Goal: Task Accomplishment & Management: Use online tool/utility

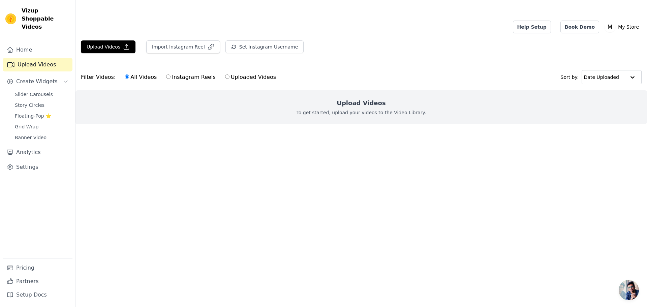
drag, startPoint x: 107, startPoint y: 38, endPoint x: 114, endPoint y: 29, distance: 11.7
click at [107, 40] on div "Upload Videos Import Instagram Reel Set Instagram Username Import Latest IG Ree…" at bounding box center [362, 49] width 572 height 18
click at [114, 40] on button "Upload Videos" at bounding box center [108, 46] width 55 height 13
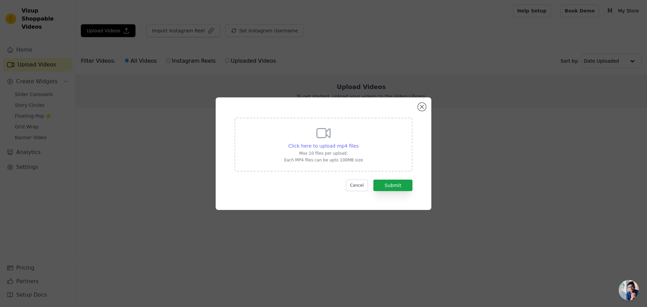
click at [330, 147] on span "Click here to upload mp4 files" at bounding box center [324, 145] width 70 height 5
click at [358, 143] on input "Click here to upload mp4 files Max 10 files per upload. Each MP4 files can be u…" at bounding box center [358, 142] width 0 height 0
type input "C:\fakepath\02 (1)-2.m4v"
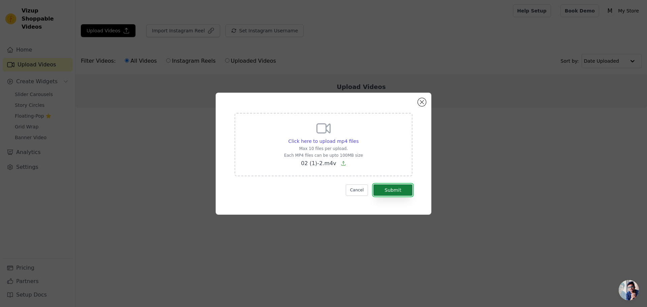
click at [389, 192] on button "Submit" at bounding box center [393, 189] width 39 height 11
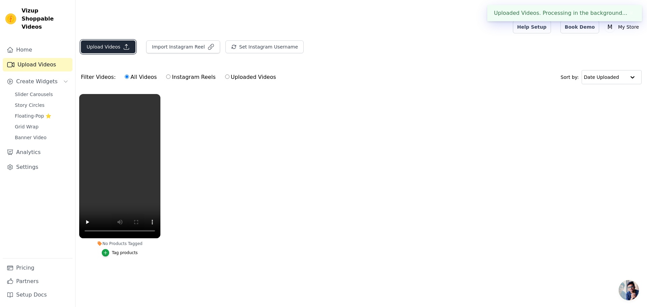
click at [124, 43] on icon "button" at bounding box center [126, 46] width 7 height 7
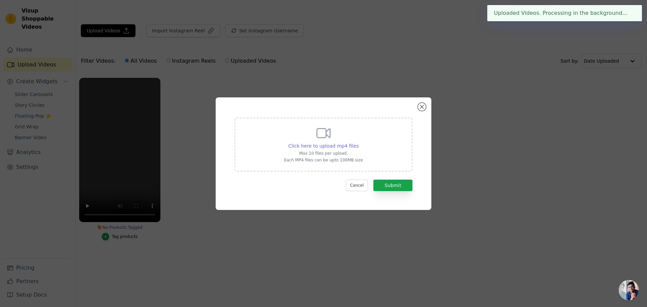
click at [327, 143] on span "Click here to upload mp4 files" at bounding box center [324, 145] width 70 height 5
click at [358, 142] on input "Click here to upload mp4 files Max 10 files per upload. Each MP4 files can be u…" at bounding box center [358, 142] width 0 height 0
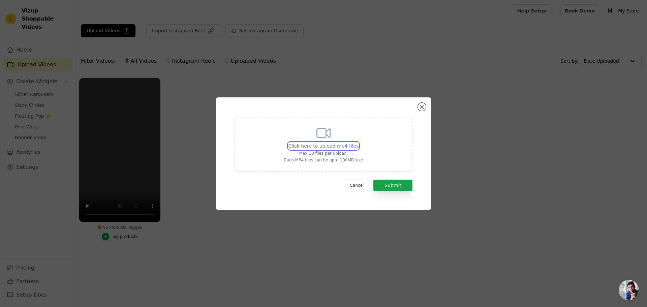
type input "C:\fakepath\03-3.m4v"
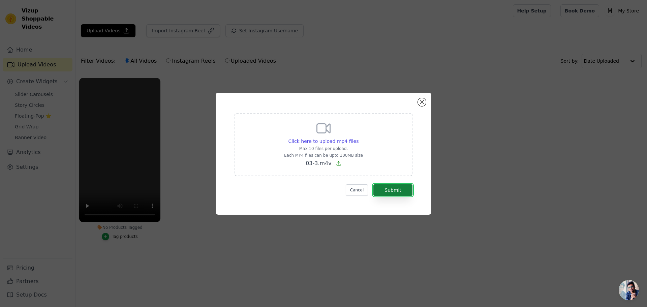
click at [390, 189] on button "Submit" at bounding box center [393, 189] width 39 height 11
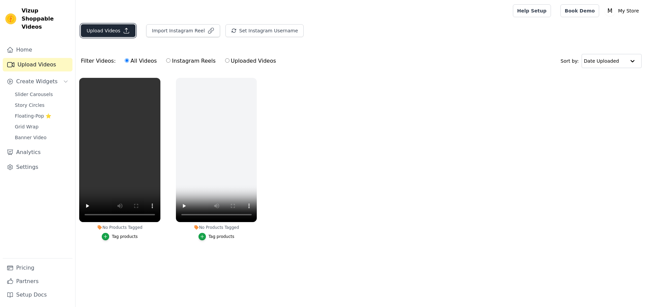
click at [113, 35] on button "Upload Videos" at bounding box center [108, 30] width 55 height 13
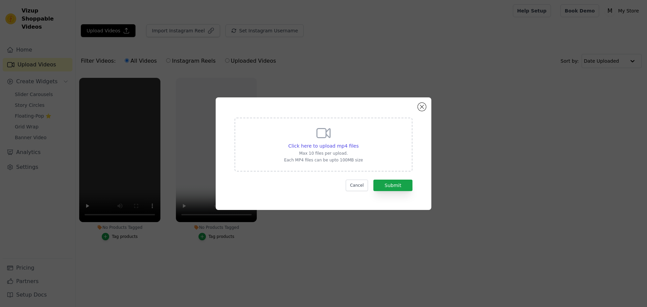
click at [336, 141] on div "Click here to upload mp4 files Max 10 files per upload. Each MP4 files can be u…" at bounding box center [323, 144] width 79 height 38
click at [358, 142] on input "Click here to upload mp4 files Max 10 files per upload. Each MP4 files can be u…" at bounding box center [358, 142] width 0 height 0
type input "C:\fakepath\04-4.m4v"
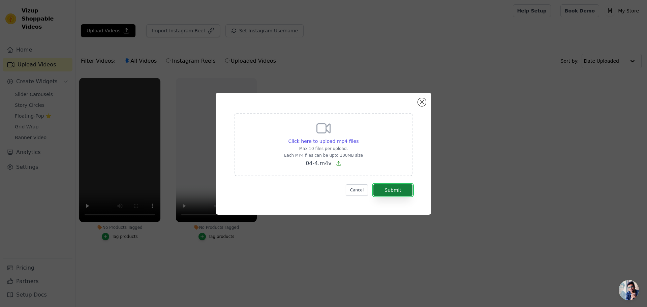
click at [401, 190] on button "Submit" at bounding box center [393, 189] width 39 height 11
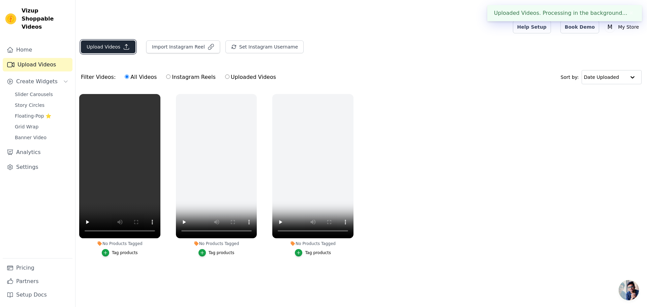
click at [112, 40] on button "Upload Videos" at bounding box center [108, 46] width 55 height 13
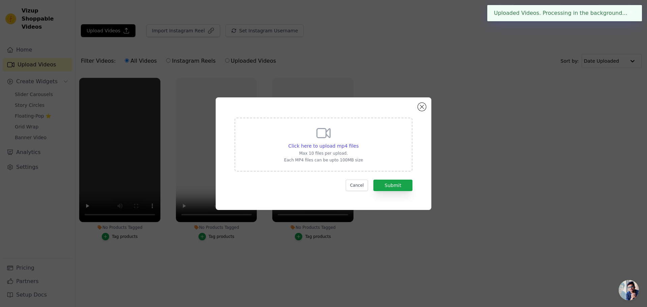
click at [317, 140] on icon at bounding box center [324, 133] width 16 height 16
click at [358, 142] on input "Click here to upload mp4 files Max 10 files per upload. Each MP4 files can be u…" at bounding box center [358, 142] width 0 height 0
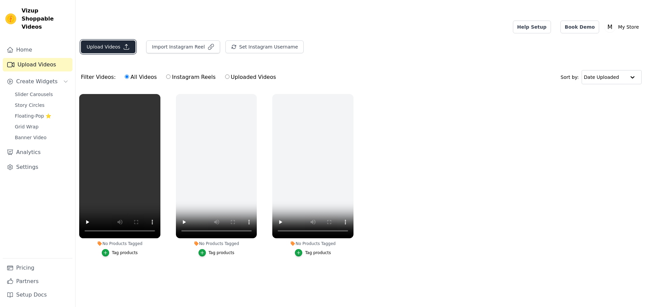
click at [116, 40] on button "Upload Videos" at bounding box center [108, 46] width 55 height 13
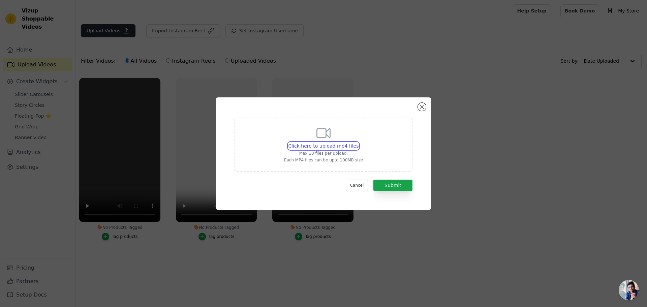
type input "C:\fakepath\06 (1)-6.m4v"
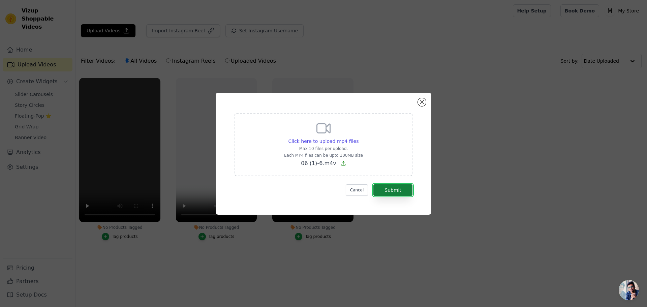
click at [384, 189] on button "Submit" at bounding box center [393, 189] width 39 height 11
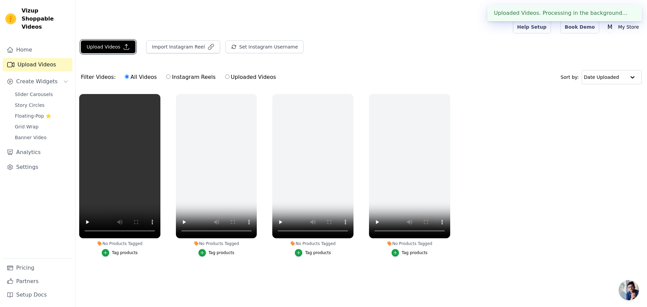
click at [113, 40] on button "Upload Videos" at bounding box center [108, 46] width 55 height 13
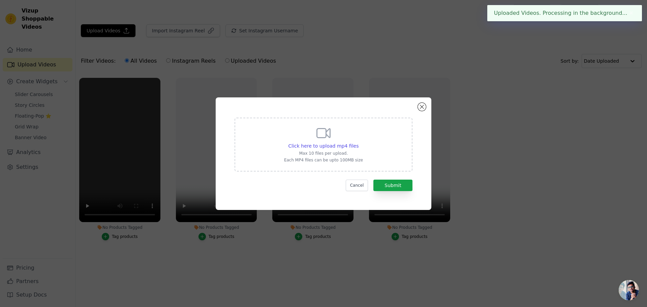
click at [297, 139] on div "Click here to upload mp4 files Max 10 files per upload. Each MP4 files can be u…" at bounding box center [323, 144] width 79 height 38
click at [358, 142] on input "Click here to upload mp4 files Max 10 files per upload. Each MP4 files can be u…" at bounding box center [358, 142] width 0 height 0
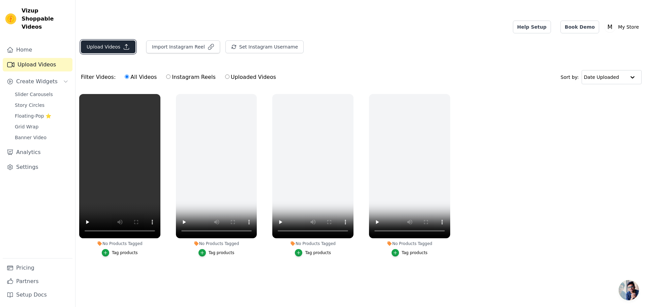
click at [108, 40] on button "Upload Videos" at bounding box center [108, 46] width 55 height 13
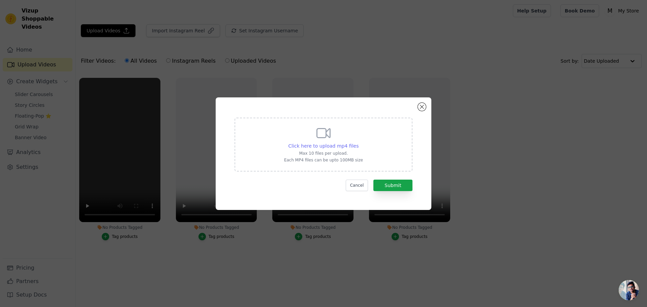
click at [295, 146] on span "Click here to upload mp4 files" at bounding box center [324, 145] width 70 height 5
click at [358, 143] on input "Click here to upload mp4 files Max 10 files per upload. Each MP4 files can be u…" at bounding box center [358, 142] width 0 height 0
click at [423, 107] on button "Close modal" at bounding box center [422, 107] width 8 height 8
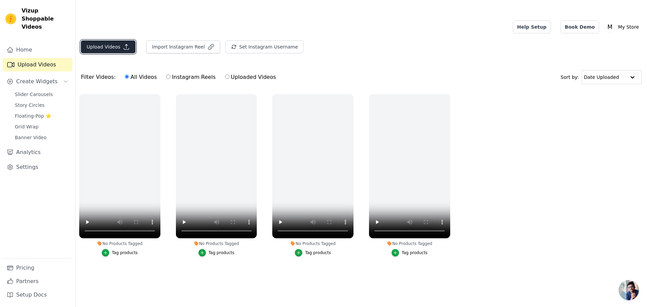
click at [123, 43] on icon "button" at bounding box center [126, 46] width 7 height 7
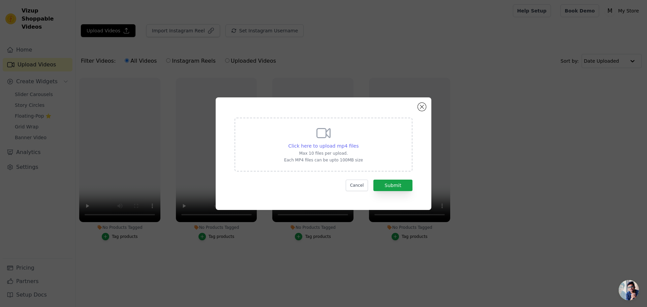
click at [306, 145] on span "Click here to upload mp4 files" at bounding box center [324, 145] width 70 height 5
click at [358, 143] on input "Click here to upload mp4 files Max 10 files per upload. Each MP4 files can be u…" at bounding box center [358, 142] width 0 height 0
type input "C:\fakepath\07 (1)-7.m4v"
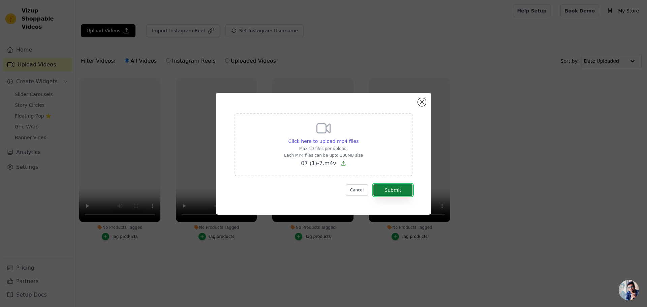
click at [394, 192] on button "Submit" at bounding box center [393, 189] width 39 height 11
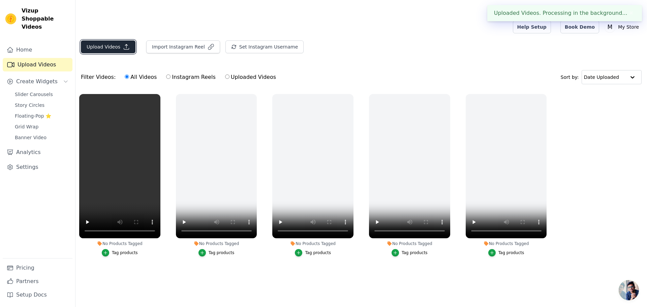
click at [121, 40] on button "Upload Videos" at bounding box center [108, 46] width 55 height 13
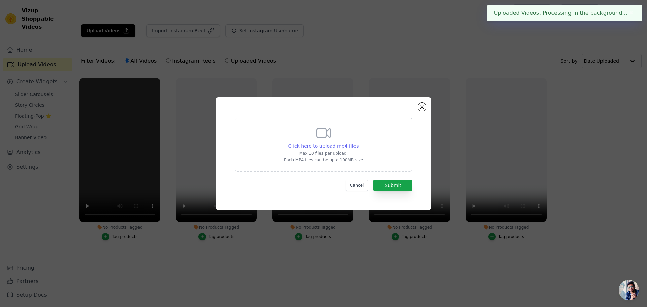
click at [300, 148] on span "Click here to upload mp4 files" at bounding box center [324, 145] width 70 height 5
click at [358, 143] on input "Click here to upload mp4 files Max 10 files per upload. Each MP4 files can be u…" at bounding box center [358, 142] width 0 height 0
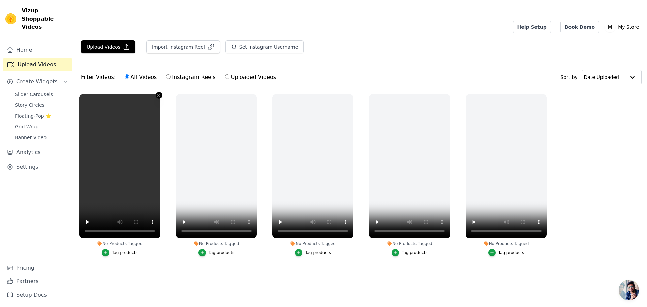
click at [159, 93] on icon "button" at bounding box center [158, 95] width 5 height 5
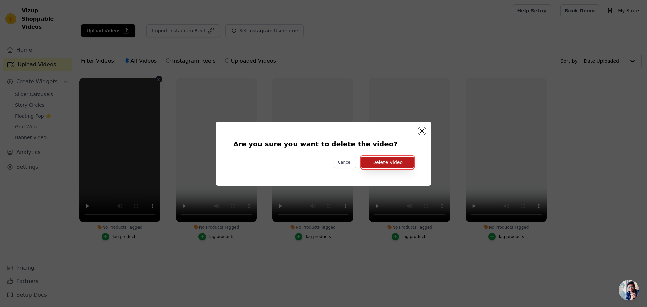
drag, startPoint x: 387, startPoint y: 162, endPoint x: 377, endPoint y: 162, distance: 9.8
click at [386, 162] on button "Delete Video" at bounding box center [387, 162] width 53 height 11
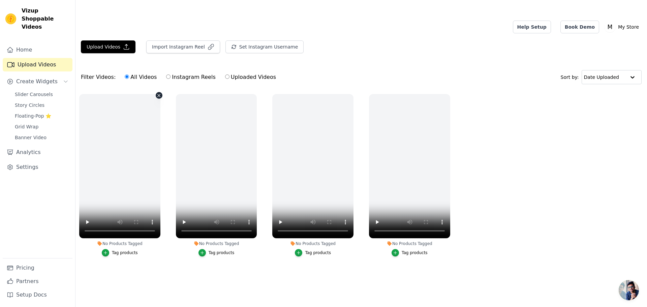
click at [159, 93] on icon "button" at bounding box center [158, 95] width 5 height 5
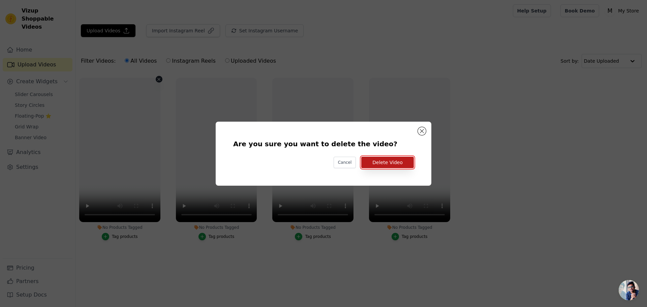
click at [381, 164] on button "Delete Video" at bounding box center [387, 162] width 53 height 11
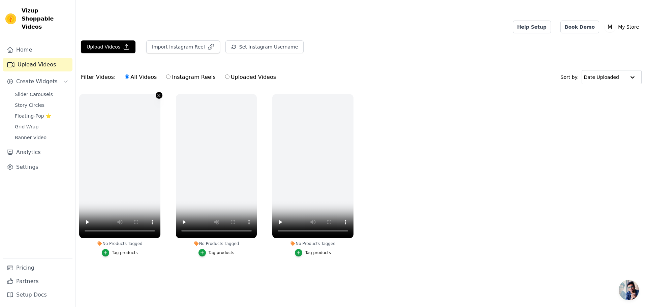
click at [161, 93] on icon "button" at bounding box center [158, 95] width 5 height 5
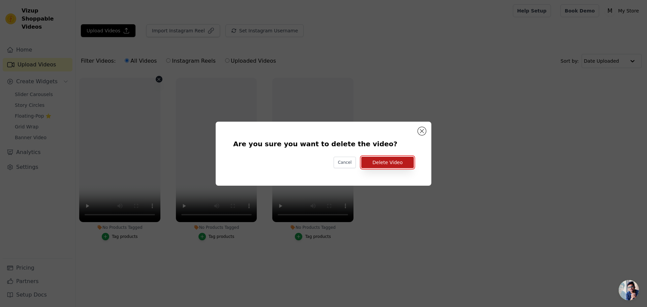
drag, startPoint x: 392, startPoint y: 164, endPoint x: 384, endPoint y: 163, distance: 7.9
click at [392, 164] on button "Delete Video" at bounding box center [387, 162] width 53 height 11
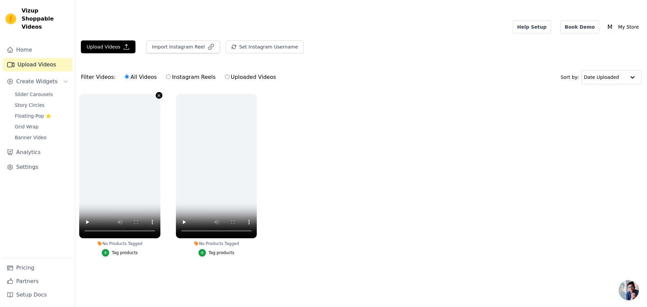
click at [158, 94] on icon "button" at bounding box center [159, 95] width 3 height 3
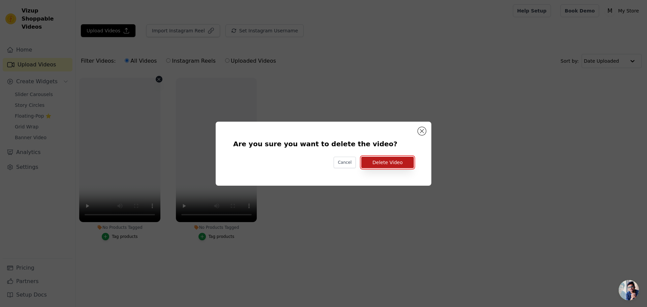
click at [379, 161] on button "Delete Video" at bounding box center [387, 162] width 53 height 11
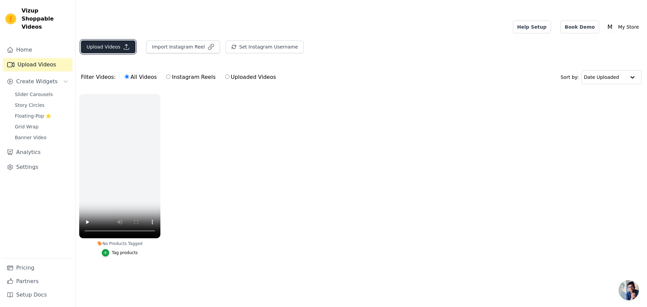
click at [117, 40] on button "Upload Videos" at bounding box center [108, 46] width 55 height 13
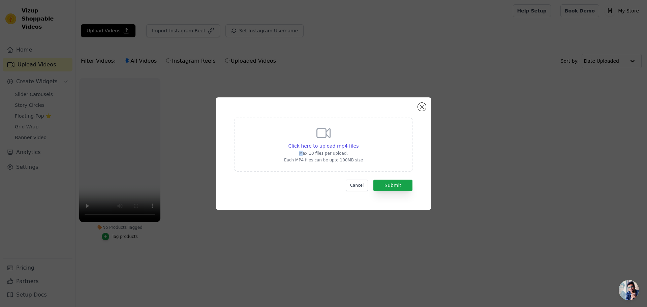
click at [305, 154] on p "Max 10 files per upload." at bounding box center [323, 153] width 79 height 5
click at [307, 146] on span "Click here to upload mp4 files" at bounding box center [324, 145] width 70 height 5
click at [358, 143] on input "Click here to upload mp4 files Max 10 files per upload. Each MP4 files can be u…" at bounding box center [358, 142] width 0 height 0
type input "C:\fakepath\03-3.m4v"
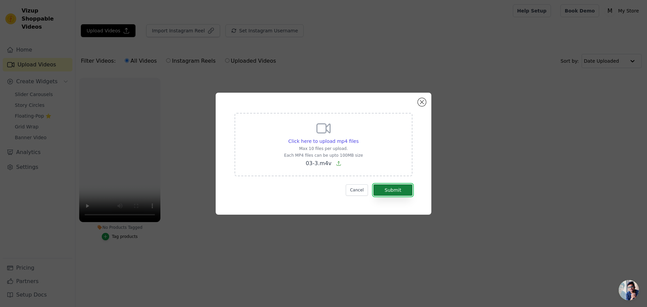
click at [399, 194] on button "Submit" at bounding box center [393, 189] width 39 height 11
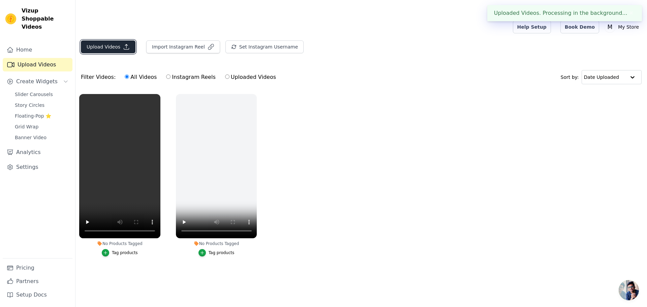
click at [128, 40] on button "Upload Videos" at bounding box center [108, 46] width 55 height 13
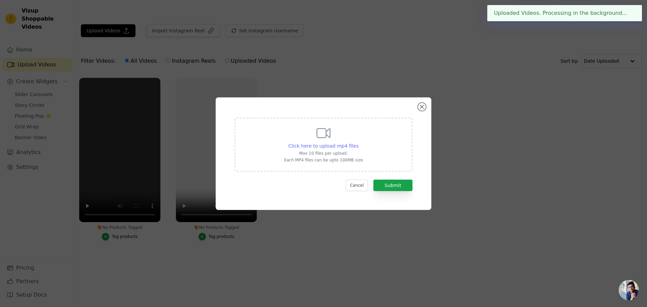
click at [304, 148] on span "Click here to upload mp4 files" at bounding box center [324, 145] width 70 height 5
click at [358, 143] on input "Click here to upload mp4 files Max 10 files per upload. Each MP4 files can be u…" at bounding box center [358, 142] width 0 height 0
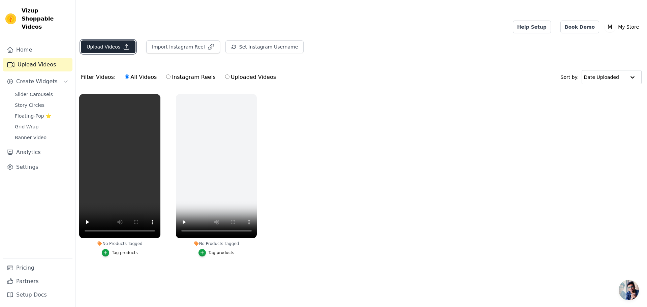
click at [119, 40] on button "Upload Videos" at bounding box center [108, 46] width 55 height 13
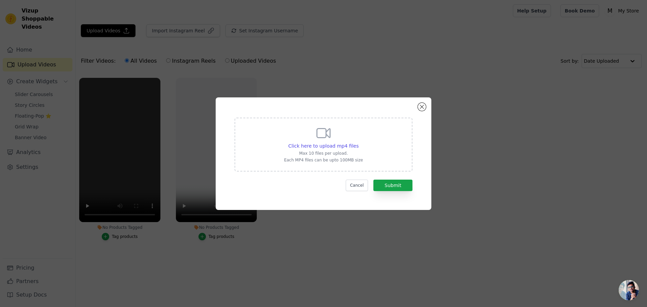
click at [306, 142] on div "Click here to upload mp4 files Max 10 files per upload. Each MP4 files can be u…" at bounding box center [323, 144] width 79 height 38
click at [358, 142] on input "Click here to upload mp4 files Max 10 files per upload. Each MP4 files can be u…" at bounding box center [358, 142] width 0 height 0
type input "C:\fakepath\04-4.m4v"
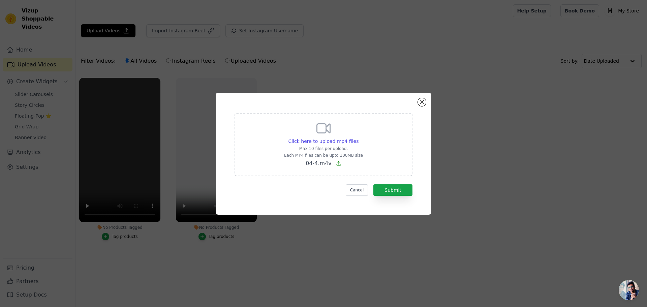
click at [289, 199] on div "Click here to upload mp4 files Max 10 files per upload. Each MP4 files can be u…" at bounding box center [324, 154] width 192 height 98
click at [381, 187] on button "Submit" at bounding box center [393, 189] width 39 height 11
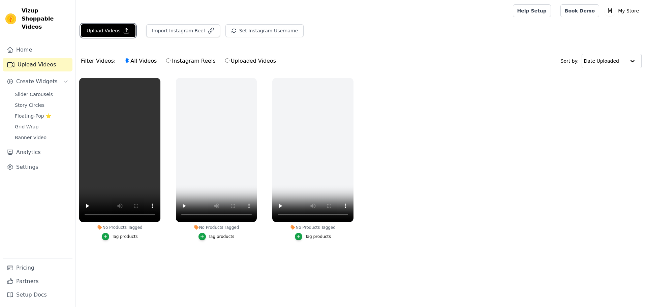
click at [125, 31] on icon "button" at bounding box center [126, 30] width 7 height 7
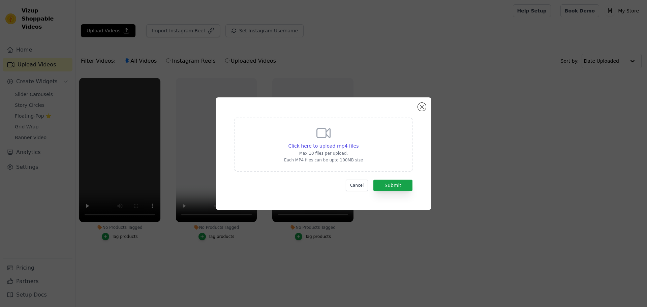
click at [308, 141] on div "Click here to upload mp4 files Max 10 files per upload. Each MP4 files can be u…" at bounding box center [323, 144] width 79 height 38
click at [358, 142] on input "Click here to upload mp4 files Max 10 files per upload. Each MP4 files can be u…" at bounding box center [358, 142] width 0 height 0
type input "C:\fakepath\05 (1)-5.m4v"
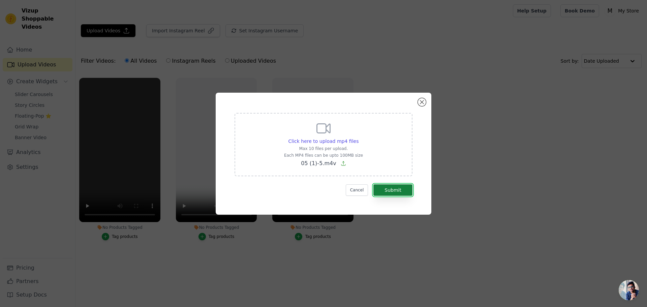
click at [396, 188] on button "Submit" at bounding box center [393, 189] width 39 height 11
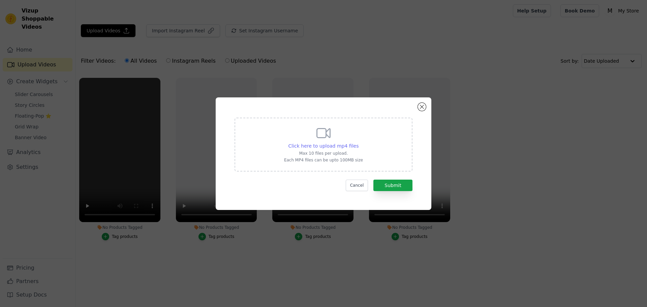
click at [321, 148] on span "Click here to upload mp4 files" at bounding box center [324, 145] width 70 height 5
click at [358, 143] on input "Click here to upload mp4 files Max 10 files per upload. Each MP4 files can be u…" at bounding box center [358, 142] width 0 height 0
type input "C:\fakepath\06 (1)-6.m4v"
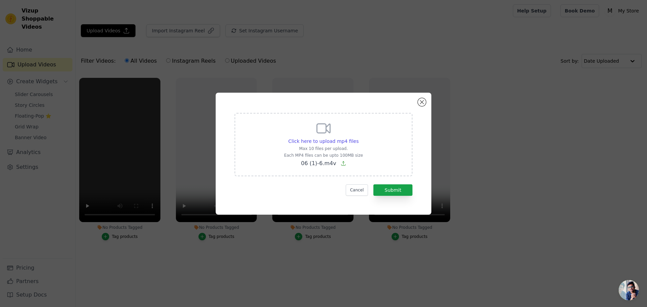
click at [309, 205] on div "Click here to upload mp4 files Max 10 files per upload. Each MP4 files can be u…" at bounding box center [324, 154] width 216 height 122
click at [402, 190] on button "Submit" at bounding box center [393, 189] width 39 height 11
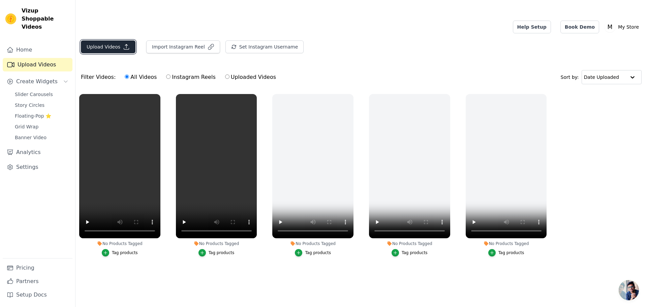
click at [112, 40] on button "Upload Videos" at bounding box center [108, 46] width 55 height 13
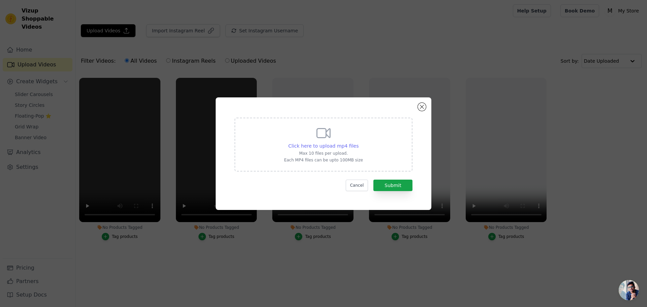
click at [305, 145] on span "Click here to upload mp4 files" at bounding box center [324, 145] width 70 height 5
click at [358, 143] on input "Click here to upload mp4 files Max 10 files per upload. Each MP4 files can be u…" at bounding box center [358, 142] width 0 height 0
type input "C:\fakepath\07 (1)-7.m4v"
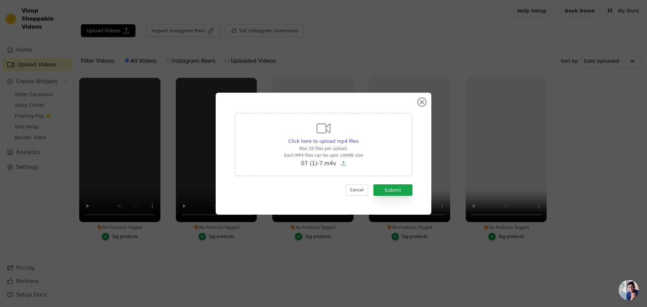
click at [295, 193] on div "Cancel Submit" at bounding box center [324, 189] width 178 height 11
click at [386, 190] on button "Submit" at bounding box center [393, 189] width 39 height 11
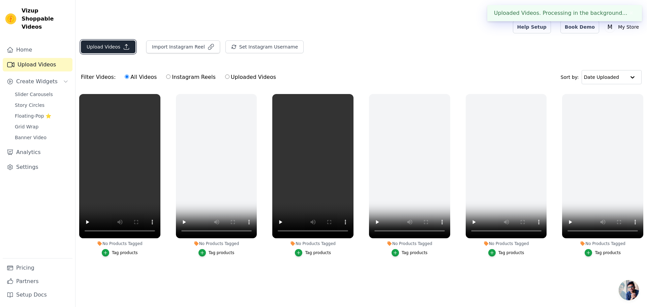
click at [123, 43] on icon "button" at bounding box center [126, 46] width 7 height 7
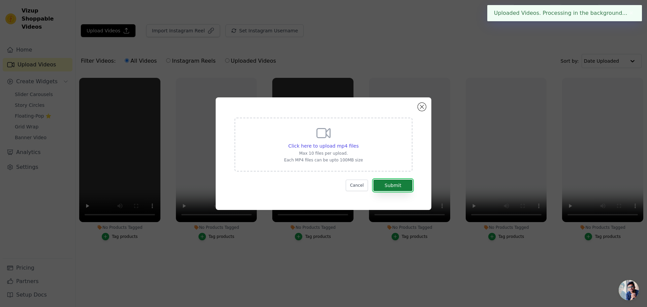
click at [392, 188] on button "Submit" at bounding box center [393, 185] width 39 height 11
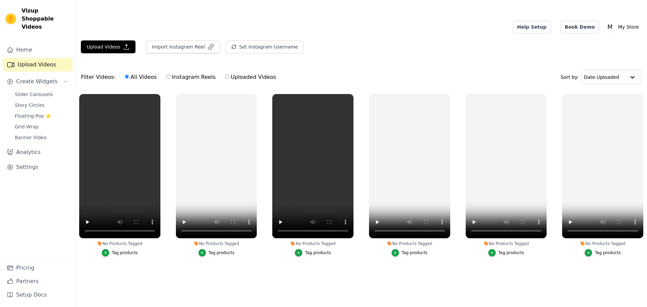
click at [116, 40] on button "Upload Videos" at bounding box center [108, 46] width 55 height 13
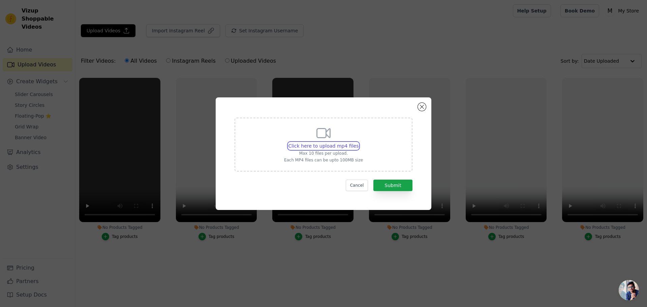
type input "C:\fakepath\08 (1)-8.m4v"
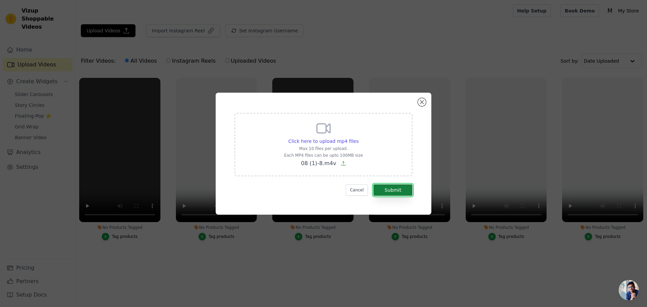
click at [387, 191] on button "Submit" at bounding box center [393, 189] width 39 height 11
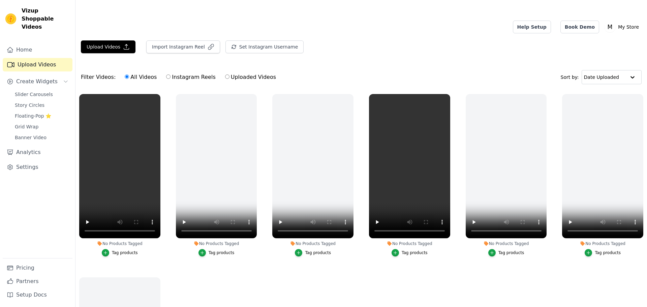
click at [125, 43] on icon "button" at bounding box center [126, 46] width 7 height 7
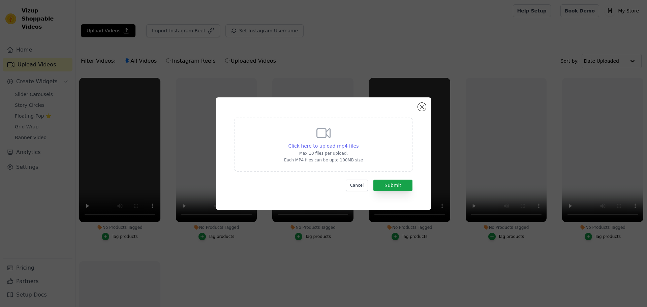
click at [329, 146] on span "Click here to upload mp4 files" at bounding box center [324, 145] width 70 height 5
click at [358, 143] on input "Click here to upload mp4 files Max 10 files per upload. Each MP4 files can be u…" at bounding box center [358, 142] width 0 height 0
type input "C:\fakepath\09 (1)-9.m4v"
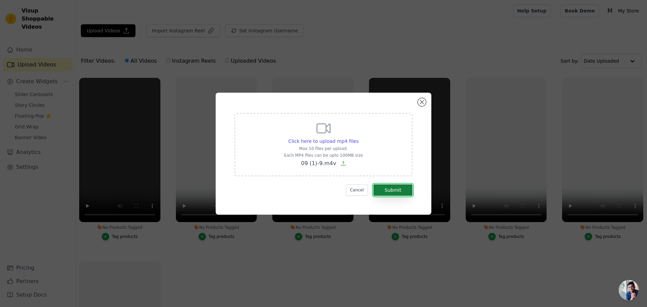
click at [385, 189] on button "Submit" at bounding box center [393, 189] width 39 height 11
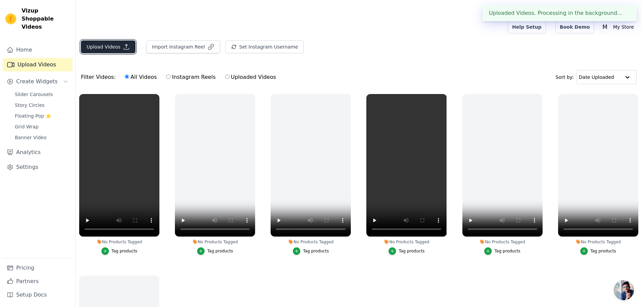
click at [104, 40] on button "Upload Videos" at bounding box center [108, 46] width 55 height 13
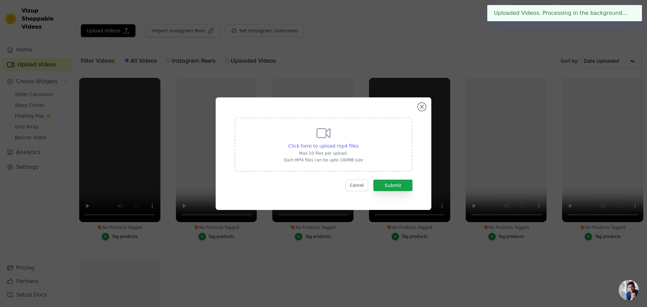
click at [336, 143] on span "Click here to upload mp4 files" at bounding box center [324, 145] width 70 height 5
click at [358, 143] on input "Click here to upload mp4 files Max 10 files per upload. Each MP4 files can be u…" at bounding box center [358, 142] width 0 height 0
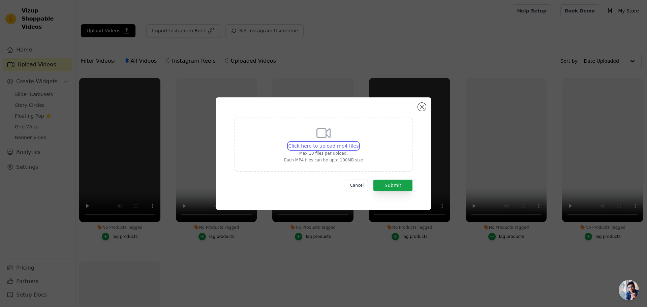
type input "C:\fakepath\10 (1)-10.m4v"
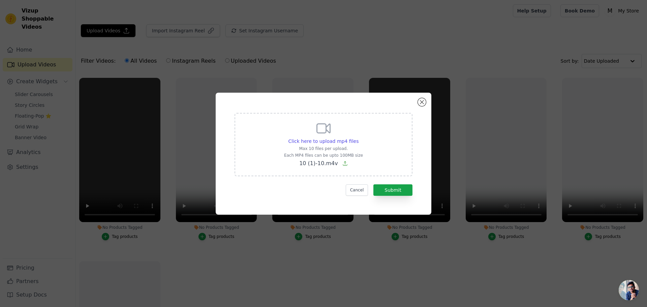
click at [329, 193] on div "Cancel Submit" at bounding box center [324, 189] width 178 height 11
click at [391, 190] on button "Submit" at bounding box center [393, 189] width 39 height 11
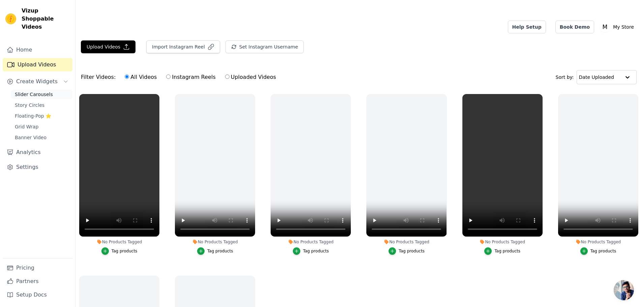
click at [26, 91] on span "Slider Carousels" at bounding box center [34, 94] width 38 height 7
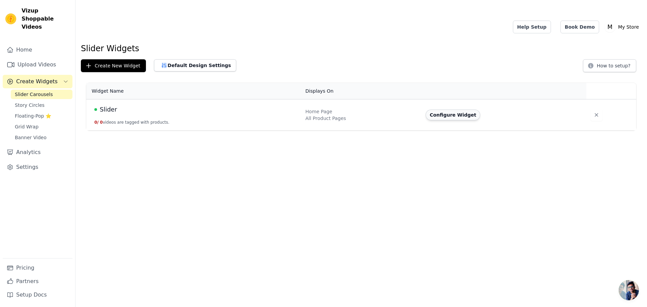
click at [438, 110] on button "Configure Widget" at bounding box center [453, 115] width 55 height 11
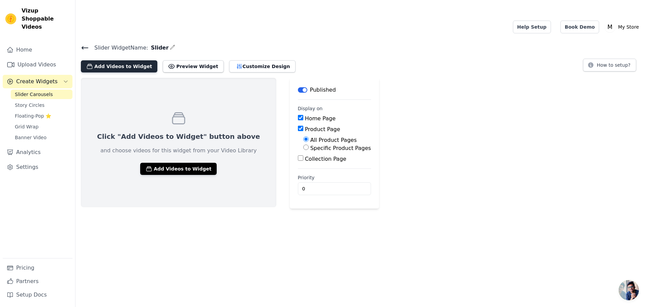
click at [128, 60] on button "Add Videos to Widget" at bounding box center [119, 66] width 77 height 12
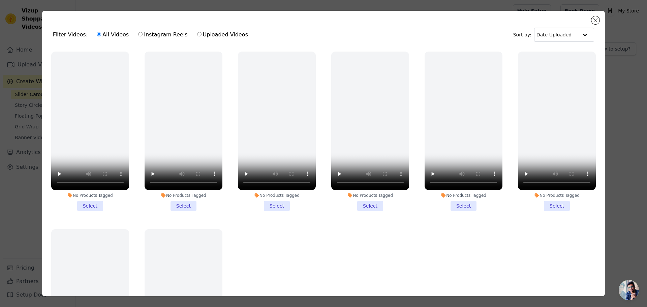
click at [86, 206] on li "No Products Tagged Select" at bounding box center [90, 131] width 78 height 159
click at [0, 0] on input "No Products Tagged Select" at bounding box center [0, 0] width 0 height 0
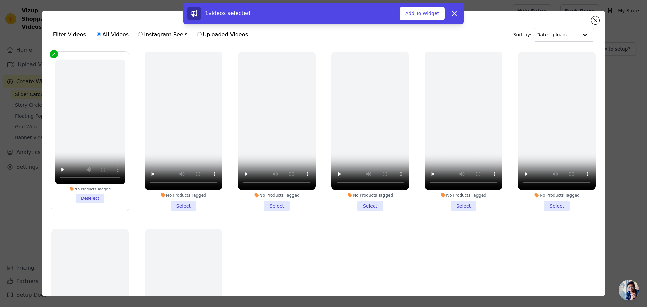
click at [279, 205] on li "No Products Tagged Select" at bounding box center [277, 131] width 78 height 159
click at [0, 0] on input "No Products Tagged Select" at bounding box center [0, 0] width 0 height 0
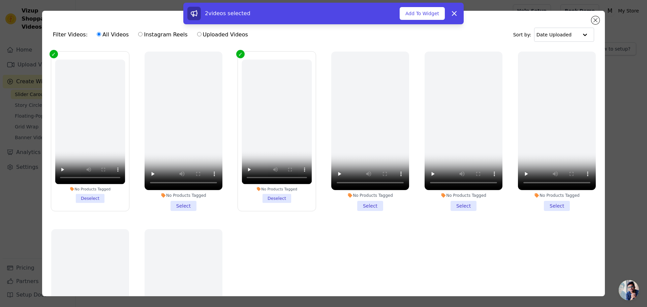
drag, startPoint x: 541, startPoint y: 202, endPoint x: 525, endPoint y: 201, distance: 16.2
click at [541, 202] on li "No Products Tagged Select" at bounding box center [557, 131] width 78 height 159
click at [0, 0] on input "No Products Tagged Select" at bounding box center [0, 0] width 0 height 0
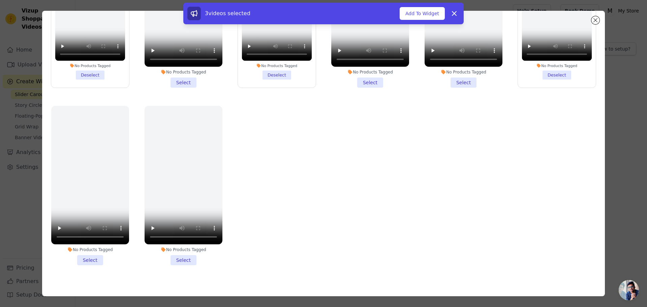
scroll to position [59, 0]
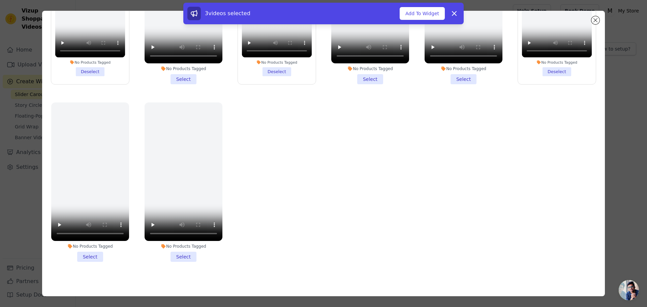
click at [181, 255] on li "No Products Tagged Select" at bounding box center [184, 181] width 78 height 159
click at [0, 0] on input "No Products Tagged Select" at bounding box center [0, 0] width 0 height 0
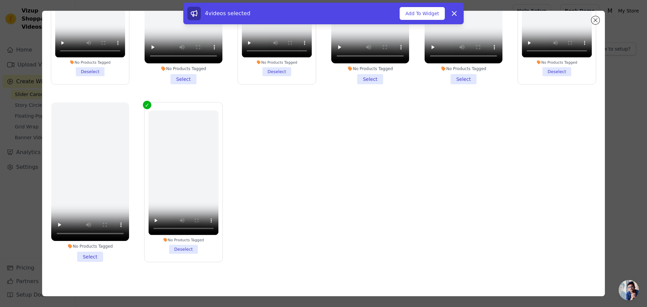
click at [91, 252] on li "No Products Tagged Select" at bounding box center [90, 181] width 78 height 159
click at [0, 0] on input "No Products Tagged Select" at bounding box center [0, 0] width 0 height 0
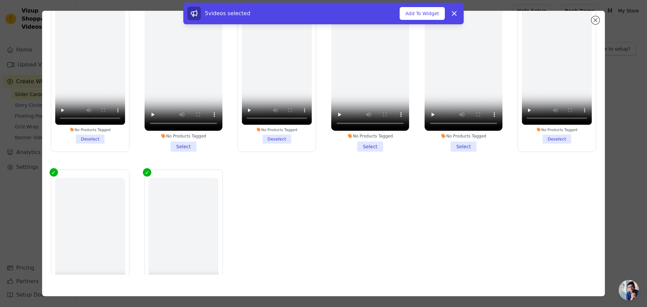
scroll to position [0, 0]
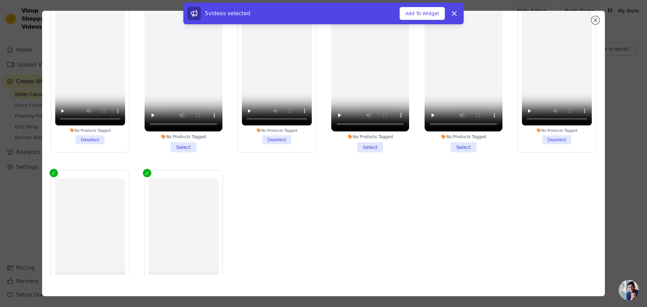
click at [184, 143] on li "No Products Tagged Select" at bounding box center [184, 72] width 78 height 159
click at [0, 0] on input "No Products Tagged Select" at bounding box center [0, 0] width 0 height 0
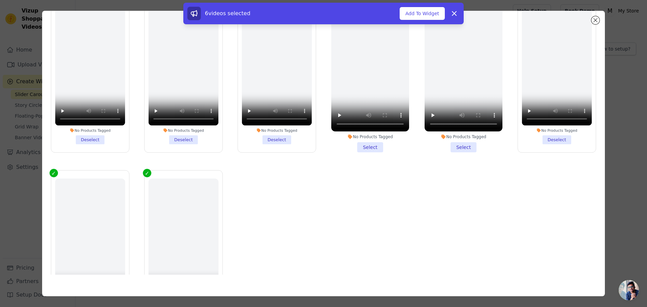
click at [375, 143] on li "No Products Tagged Select" at bounding box center [370, 72] width 78 height 159
click at [0, 0] on input "No Products Tagged Select" at bounding box center [0, 0] width 0 height 0
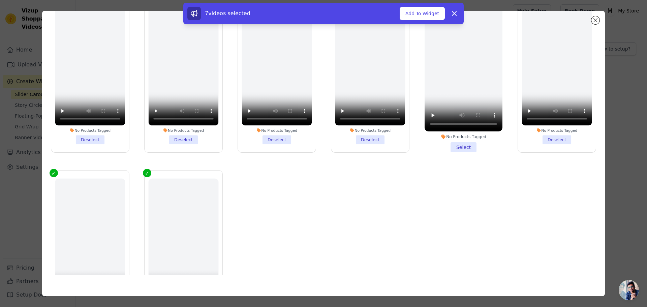
click at [455, 146] on li "No Products Tagged Select" at bounding box center [464, 72] width 78 height 159
click at [0, 0] on input "No Products Tagged Select" at bounding box center [0, 0] width 0 height 0
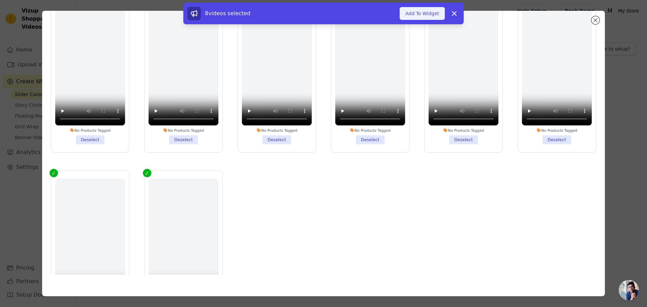
click at [424, 11] on button "Add To Widget" at bounding box center [422, 13] width 45 height 13
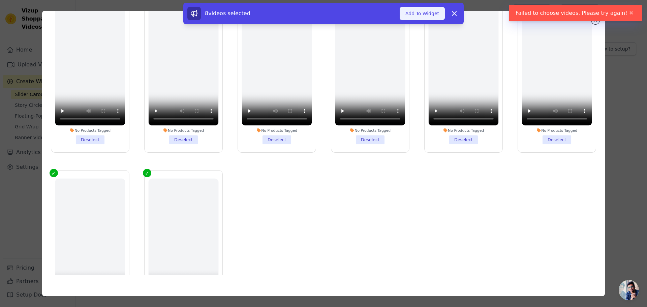
click at [426, 16] on button "Add To Widget" at bounding box center [422, 13] width 45 height 13
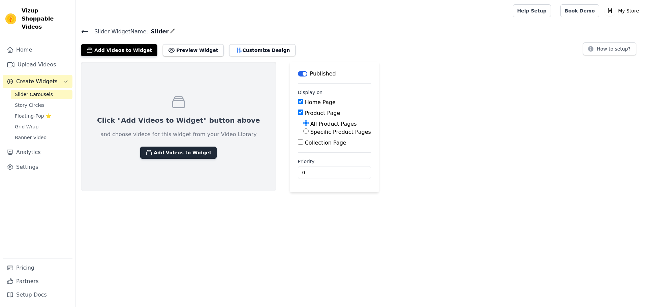
click at [171, 153] on button "Add Videos to Widget" at bounding box center [178, 153] width 77 height 12
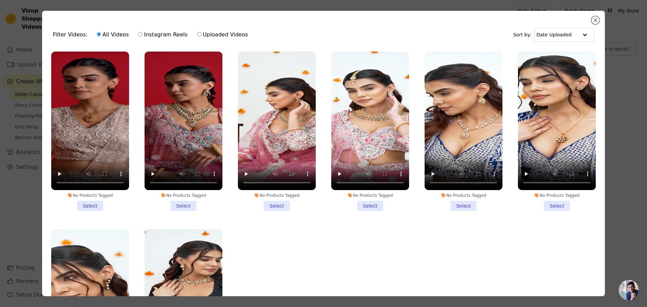
click at [181, 204] on li "No Products Tagged Select" at bounding box center [184, 131] width 78 height 159
click at [0, 0] on input "No Products Tagged Select" at bounding box center [0, 0] width 0 height 0
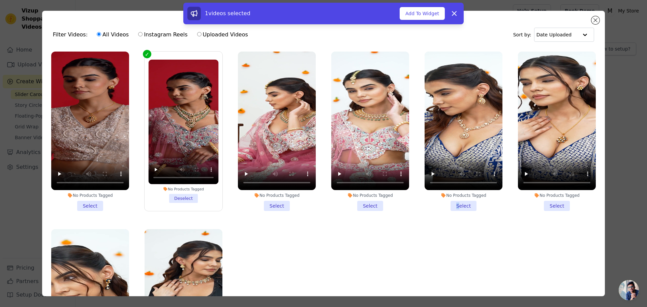
click at [452, 202] on li "No Products Tagged Select" at bounding box center [464, 131] width 78 height 159
click at [444, 235] on ul "No Products Tagged Select No Products Tagged Deselect No Products Tagged Select…" at bounding box center [324, 191] width 552 height 286
click at [459, 204] on li "No Products Tagged Select" at bounding box center [464, 131] width 78 height 159
click at [0, 0] on input "No Products Tagged Select" at bounding box center [0, 0] width 0 height 0
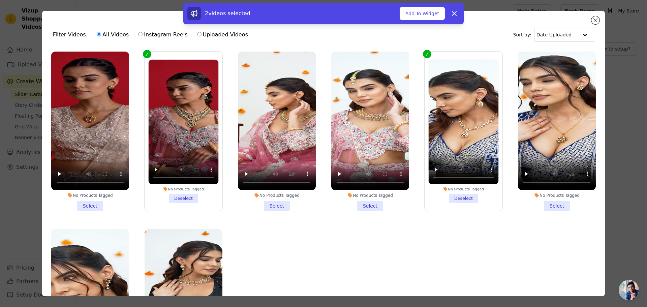
click at [84, 206] on li "No Products Tagged Select" at bounding box center [90, 131] width 78 height 159
click at [0, 0] on input "No Products Tagged Select" at bounding box center [0, 0] width 0 height 0
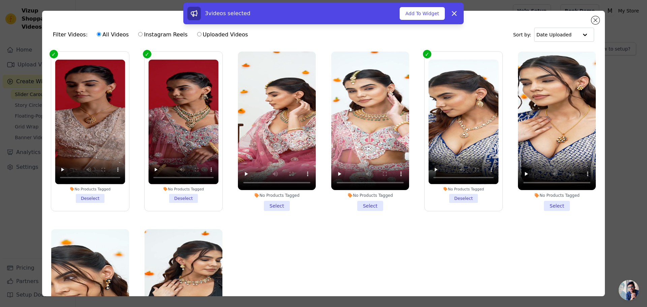
click at [372, 203] on li "No Products Tagged Select" at bounding box center [370, 131] width 78 height 159
click at [0, 0] on input "No Products Tagged Select" at bounding box center [0, 0] width 0 height 0
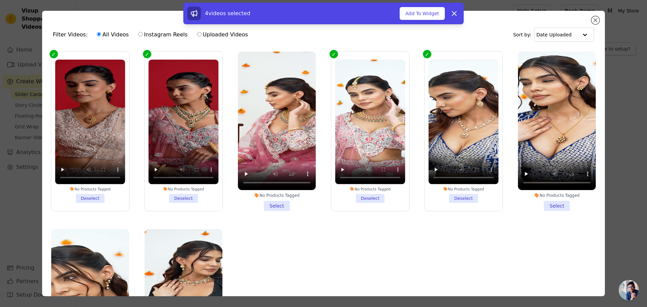
click at [549, 204] on li "No Products Tagged Select" at bounding box center [557, 131] width 78 height 159
click at [0, 0] on input "No Products Tagged Select" at bounding box center [0, 0] width 0 height 0
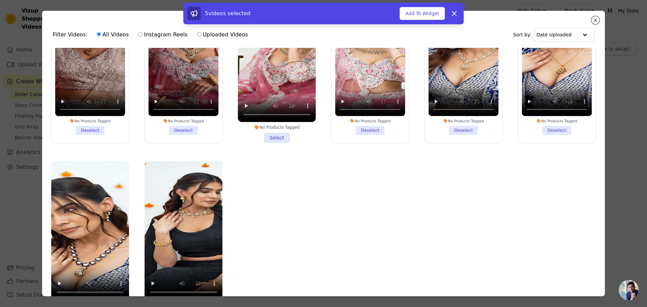
scroll to position [59, 0]
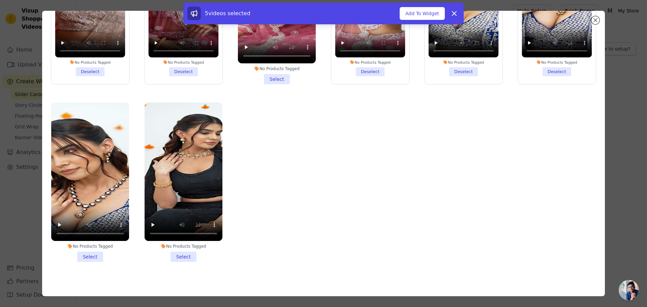
click at [178, 253] on li "No Products Tagged Select" at bounding box center [184, 181] width 78 height 159
click at [0, 0] on input "No Products Tagged Select" at bounding box center [0, 0] width 0 height 0
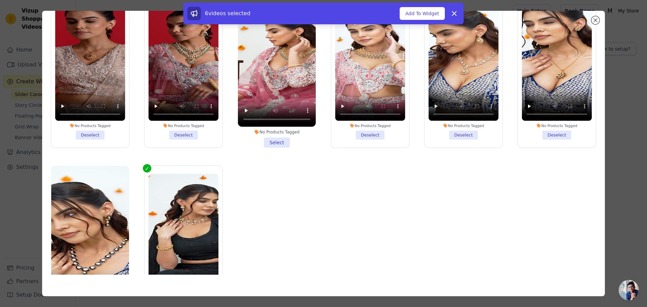
scroll to position [0, 0]
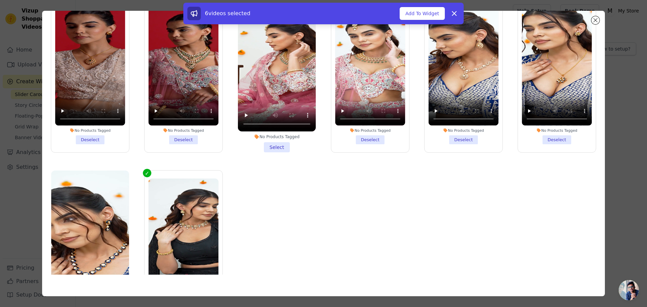
click at [272, 145] on li "No Products Tagged Select" at bounding box center [277, 72] width 78 height 159
click at [0, 0] on input "No Products Tagged Select" at bounding box center [0, 0] width 0 height 0
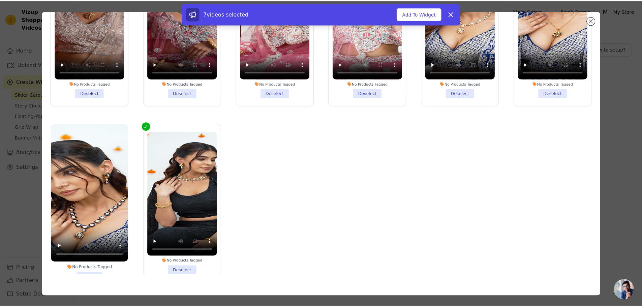
scroll to position [68, 0]
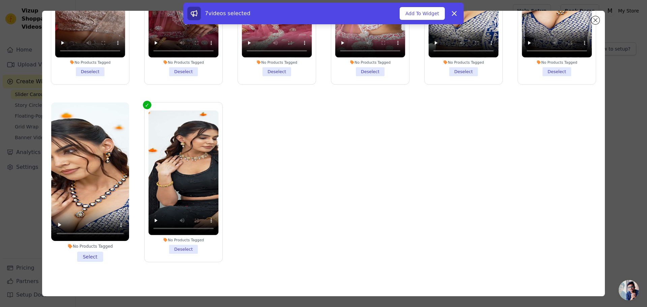
click at [87, 250] on li "No Products Tagged Select" at bounding box center [90, 181] width 78 height 159
click at [239, 270] on ul "No Products Tagged Deselect No Products Tagged Deselect No Products Tagged Dese…" at bounding box center [324, 132] width 552 height 286
click at [94, 256] on li "No Products Tagged Select" at bounding box center [90, 181] width 78 height 159
click at [0, 0] on input "No Products Tagged Select" at bounding box center [0, 0] width 0 height 0
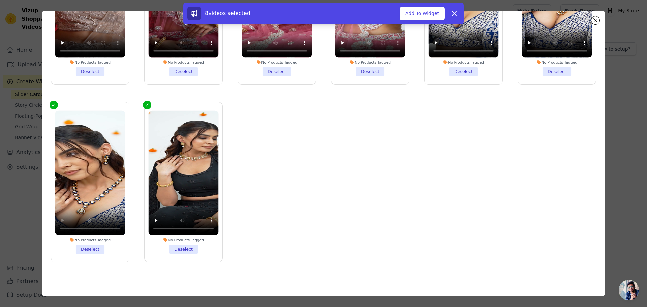
click at [108, 269] on ul "No Products Tagged Deselect No Products Tagged Deselect No Products Tagged Dese…" at bounding box center [324, 132] width 552 height 286
click at [411, 12] on button "Add To Widget" at bounding box center [422, 13] width 45 height 13
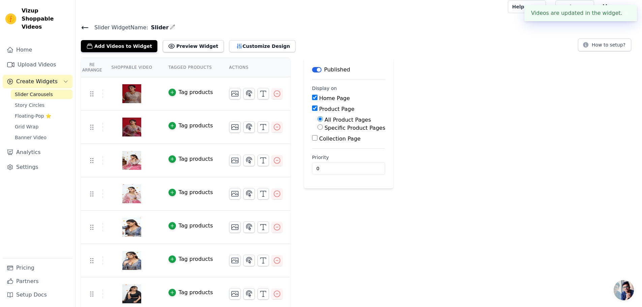
scroll to position [0, 0]
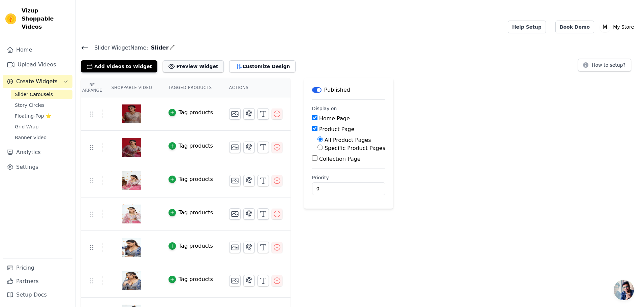
click at [184, 60] on button "Preview Widget" at bounding box center [193, 66] width 61 height 12
click at [229, 60] on button "Customize Design" at bounding box center [262, 66] width 66 height 12
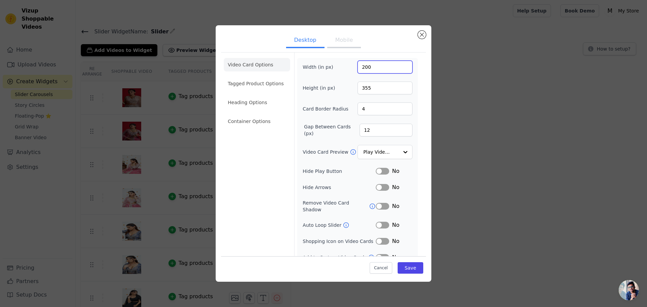
drag, startPoint x: 361, startPoint y: 67, endPoint x: 357, endPoint y: 66, distance: 4.1
click at [358, 67] on input "200" at bounding box center [385, 67] width 55 height 13
type input "300"
click at [358, 88] on input "355" at bounding box center [385, 88] width 55 height 13
type input "455"
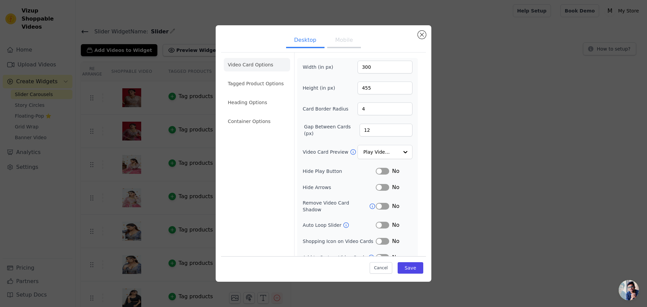
click at [347, 98] on div "Width (in px) 300 Height (in px) 455 Card Border Radius 4 Gap Between Cards (px…" at bounding box center [358, 161] width 110 height 201
click at [332, 37] on button "Mobile" at bounding box center [344, 40] width 34 height 15
drag, startPoint x: 409, startPoint y: 267, endPoint x: 406, endPoint y: 264, distance: 4.1
click at [408, 266] on button "Save" at bounding box center [411, 267] width 26 height 11
